Goal: Task Accomplishment & Management: Use online tool/utility

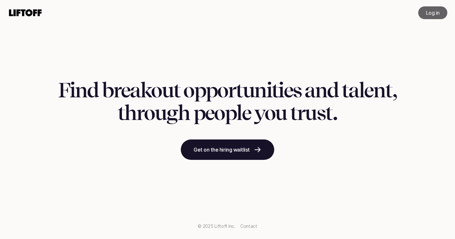
click at [422, 9] on link "Log in" at bounding box center [432, 12] width 29 height 13
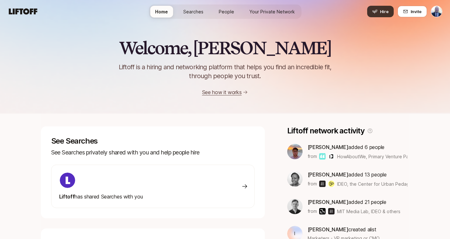
click at [382, 6] on button "Hire" at bounding box center [380, 12] width 27 height 12
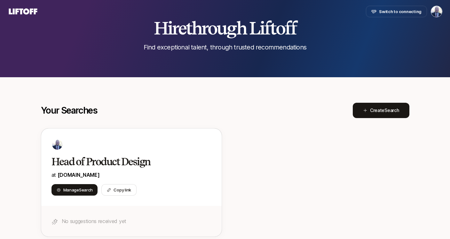
scroll to position [86, 0]
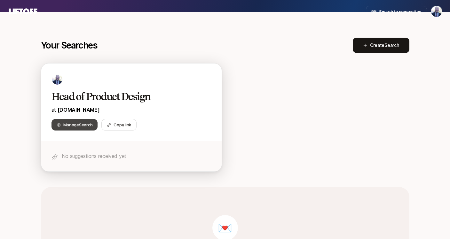
click at [82, 123] on span "Search" at bounding box center [85, 124] width 13 height 5
